Goal: Navigation & Orientation: Find specific page/section

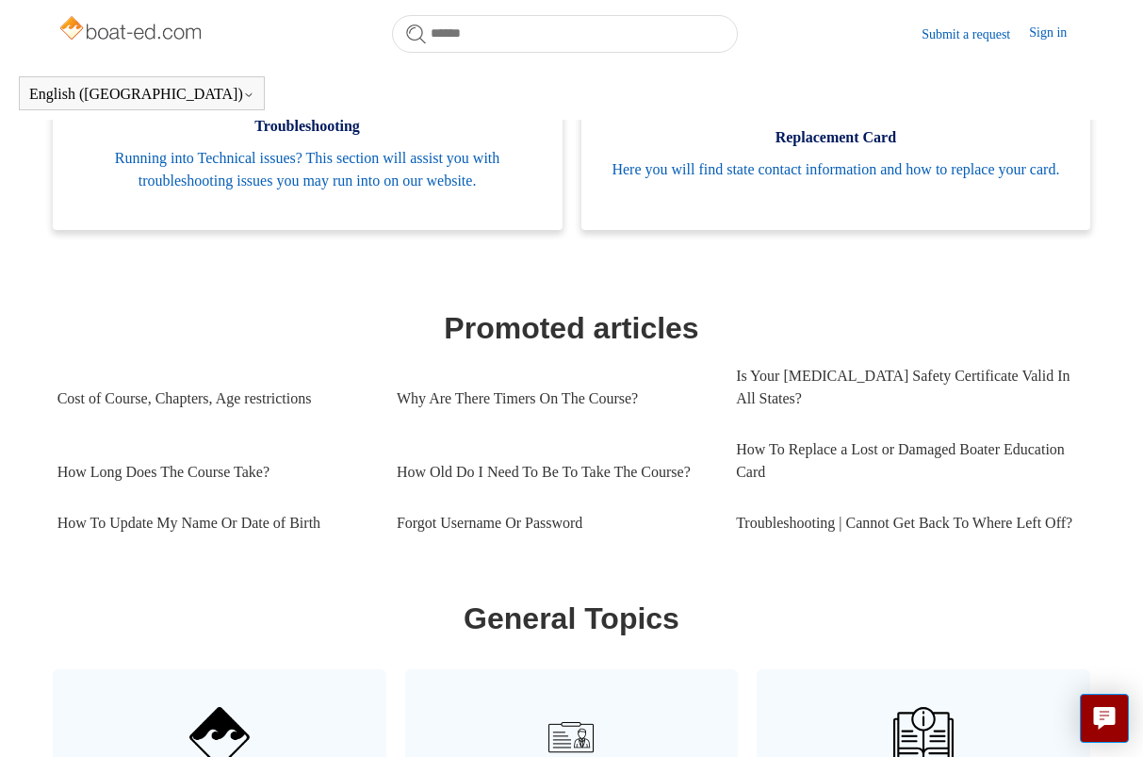
scroll to position [643, 0]
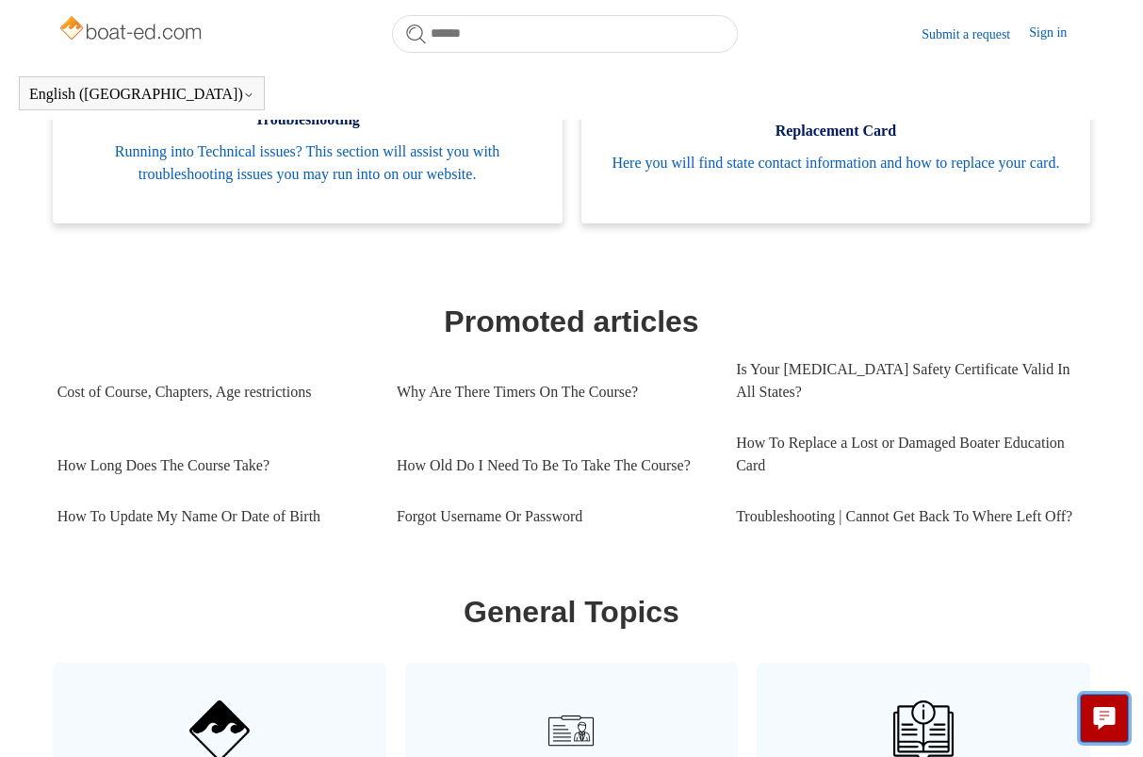
click at [1105, 714] on icon "Live chat" at bounding box center [1105, 716] width 22 height 18
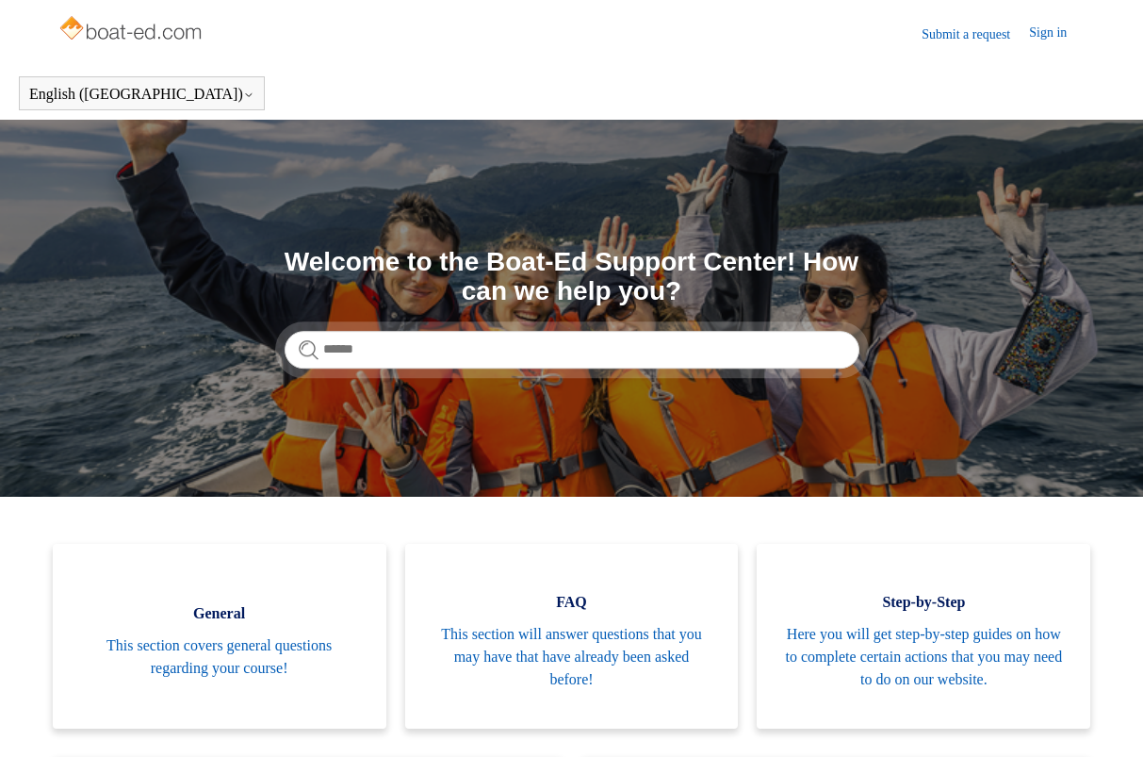
scroll to position [0, 0]
click at [1043, 29] on link "Sign in" at bounding box center [1057, 34] width 57 height 23
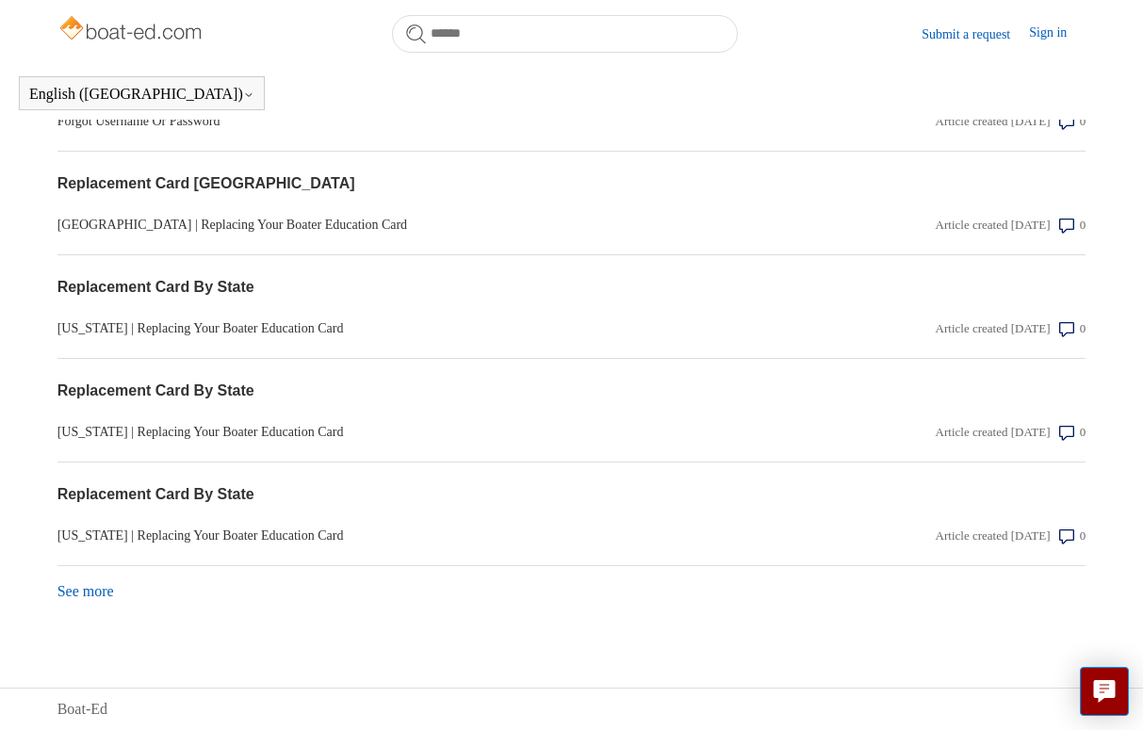
scroll to position [1896, 0]
click at [98, 594] on link "See more items from recent activity" at bounding box center [85, 591] width 57 height 16
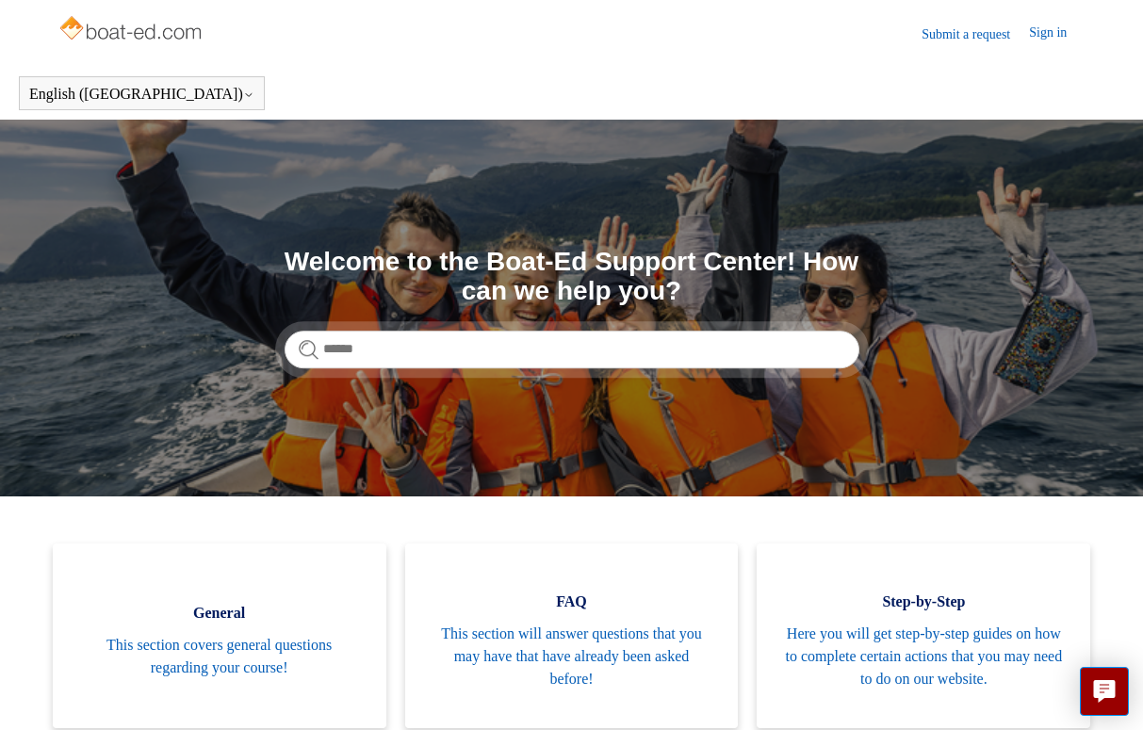
scroll to position [0, 0]
